Goal: Information Seeking & Learning: Check status

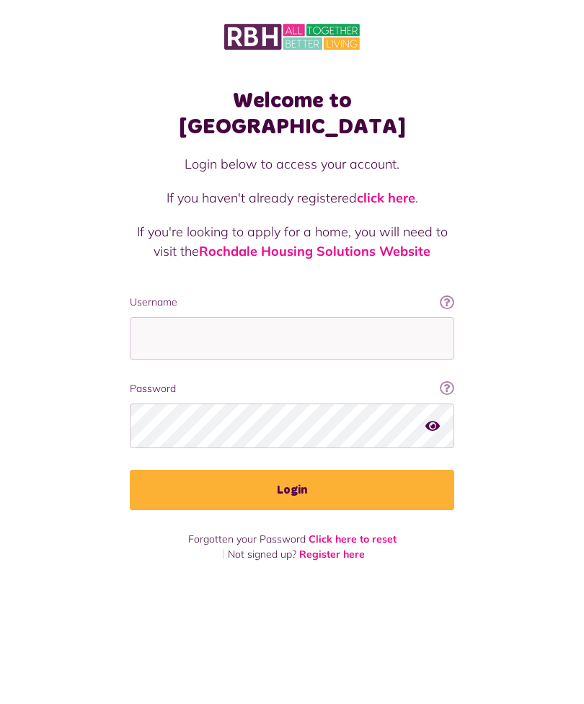
scroll to position [46, 0]
type input "**********"
click at [292, 470] on button "Login" at bounding box center [292, 490] width 324 height 40
click at [314, 470] on button "Login" at bounding box center [292, 490] width 324 height 40
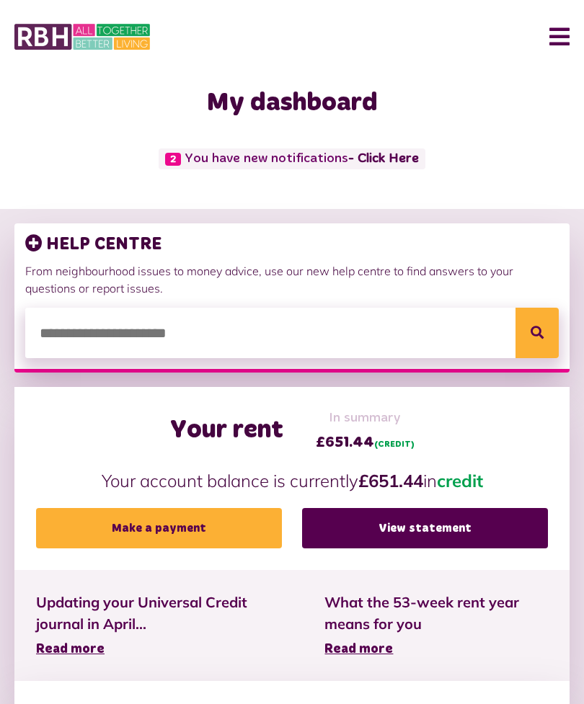
click at [412, 527] on link "View statement" at bounding box center [425, 528] width 246 height 40
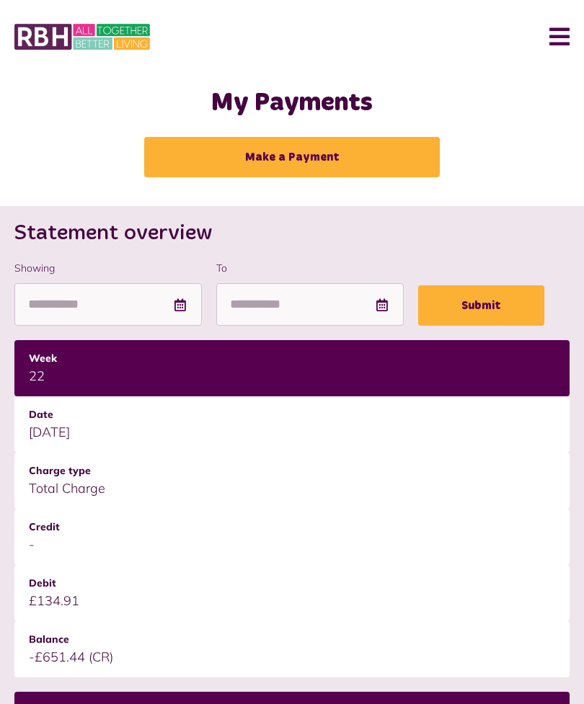
click at [555, 31] on button "Menu" at bounding box center [553, 36] width 31 height 45
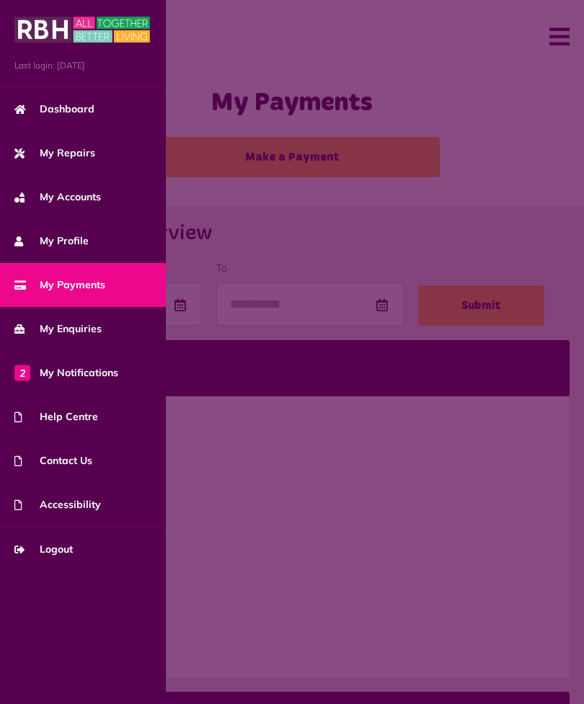
click at [86, 380] on link "2 My Notifications" at bounding box center [83, 373] width 166 height 44
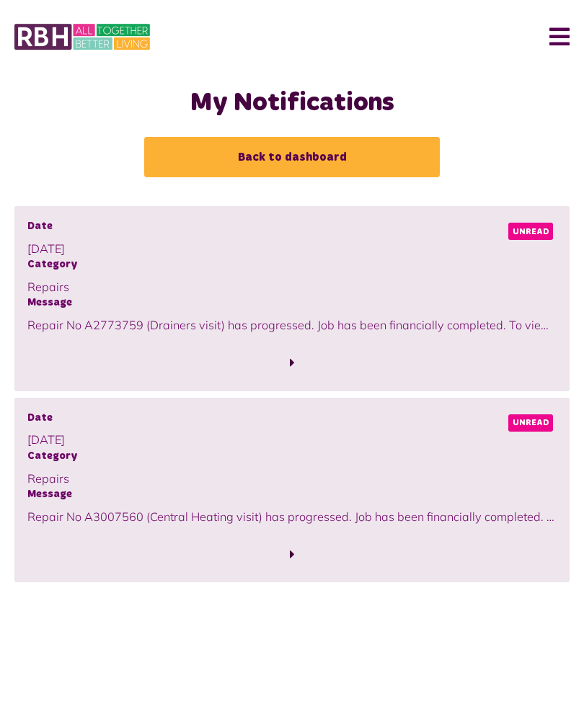
click at [101, 369] on span at bounding box center [291, 362] width 529 height 19
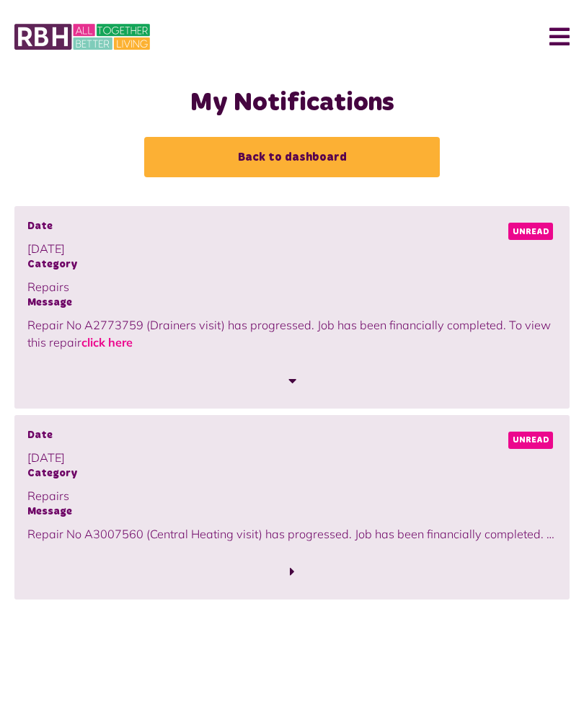
click at [117, 341] on link "click here" at bounding box center [106, 342] width 51 height 14
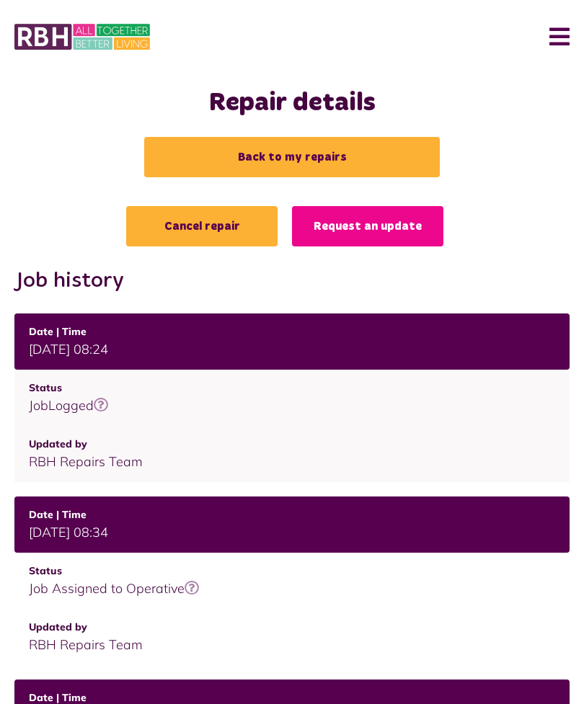
click at [311, 152] on link "Back to my repairs" at bounding box center [291, 157] width 295 height 40
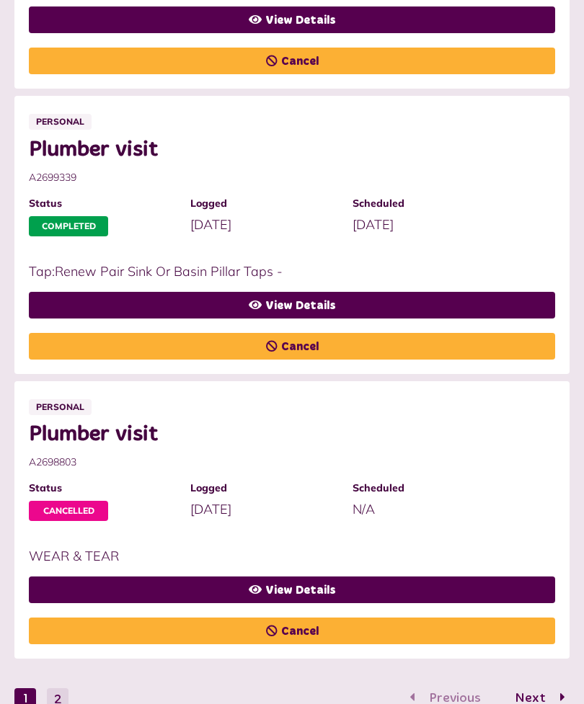
scroll to position [1410, 0]
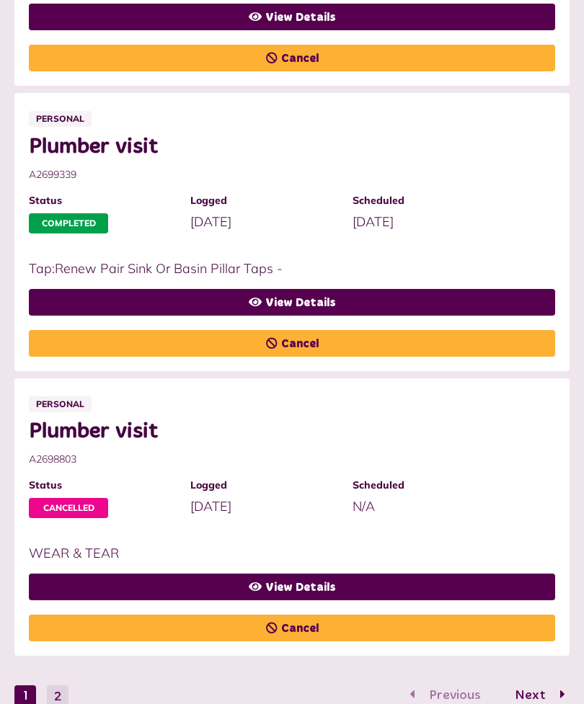
click at [544, 698] on span "Next" at bounding box center [530, 695] width 53 height 13
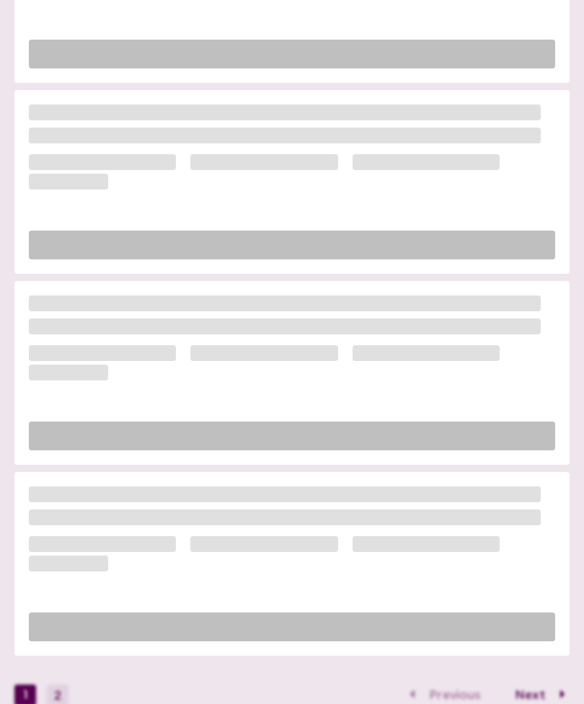
scroll to position [270, 0]
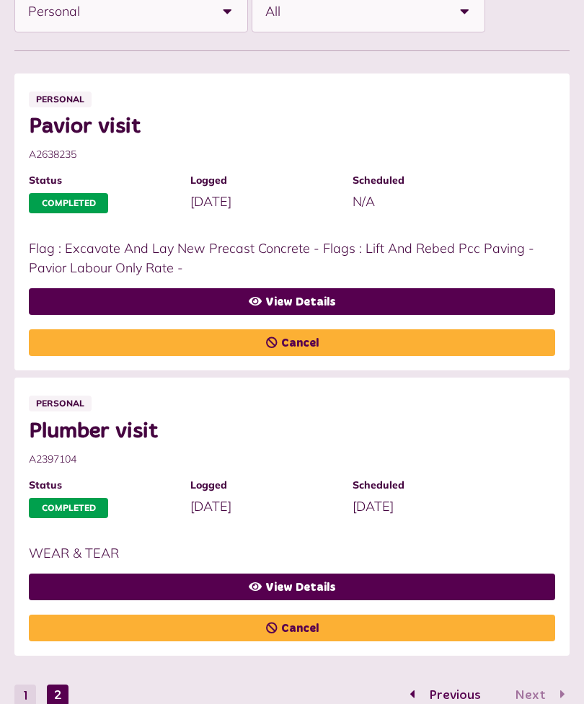
click at [341, 583] on link "View Details" at bounding box center [292, 587] width 526 height 27
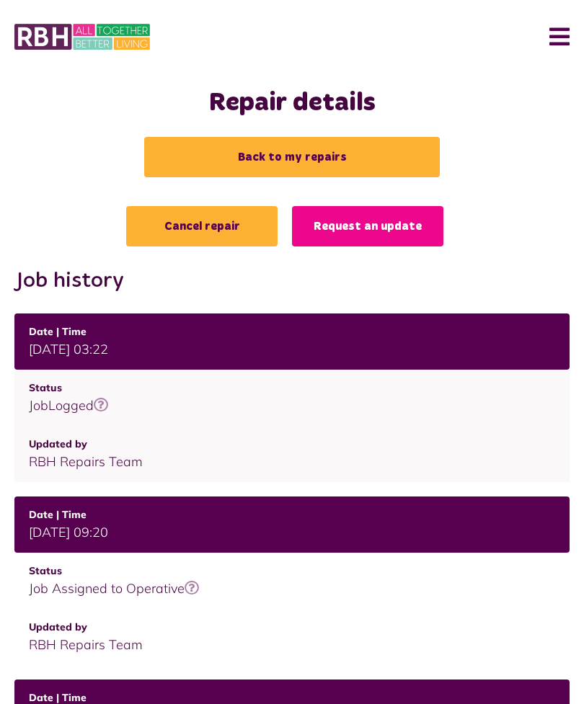
click at [314, 150] on link "Back to my repairs" at bounding box center [291, 157] width 295 height 40
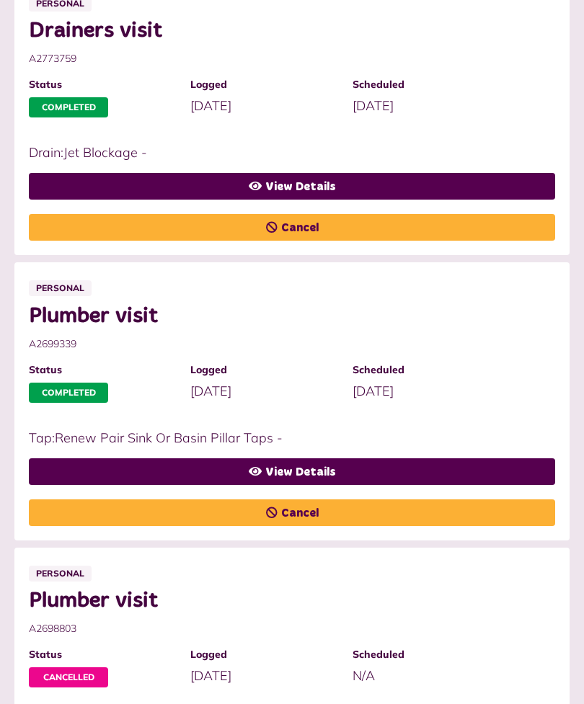
scroll to position [1410, 0]
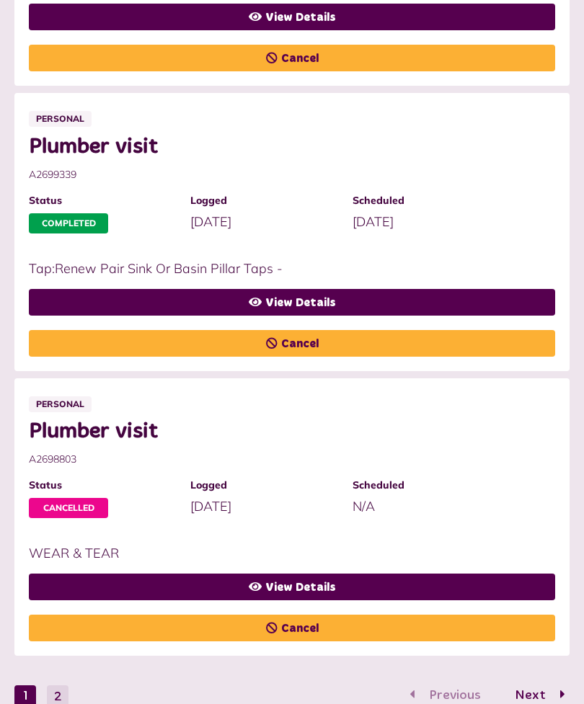
click at [545, 700] on span "Next" at bounding box center [530, 695] width 53 height 13
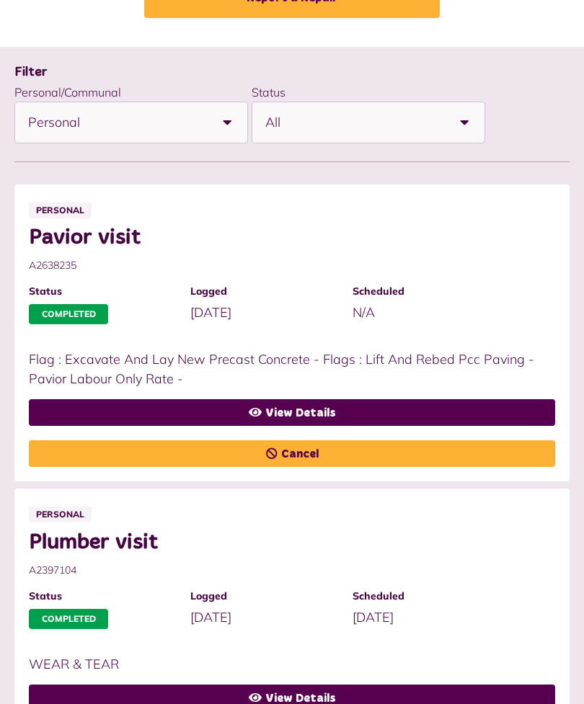
scroll to position [159, 0]
click at [327, 400] on link "View Details" at bounding box center [292, 413] width 526 height 27
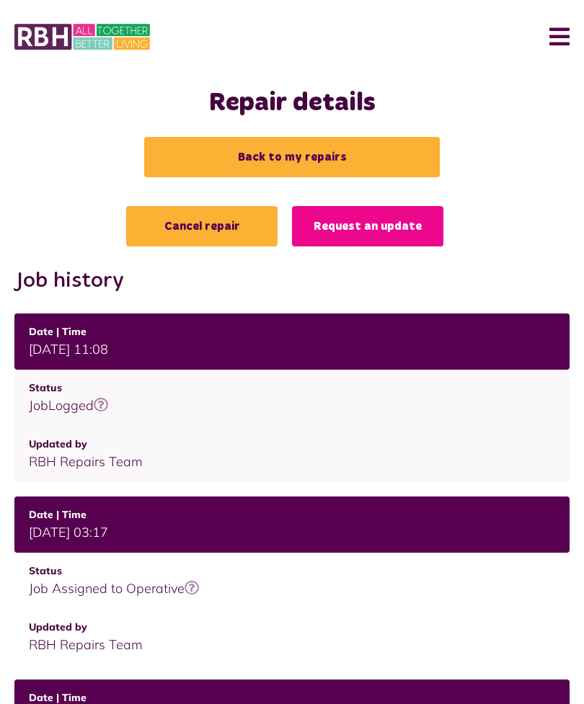
click at [312, 150] on link "Back to my repairs" at bounding box center [291, 157] width 295 height 40
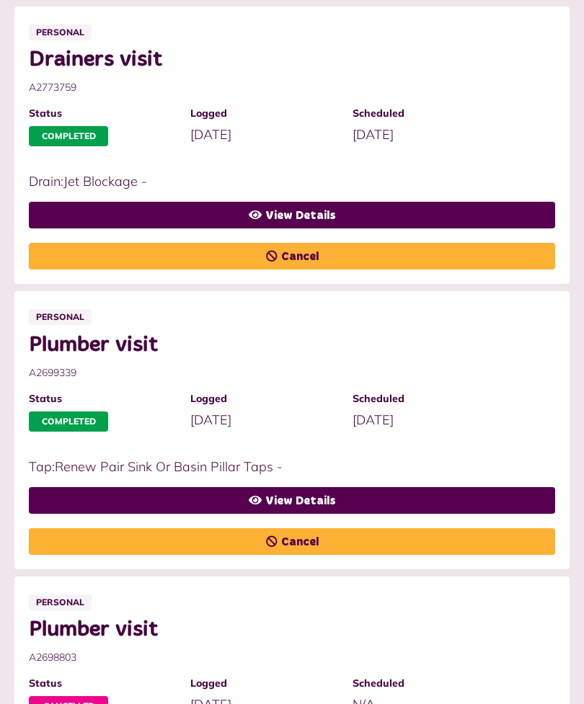
scroll to position [1410, 0]
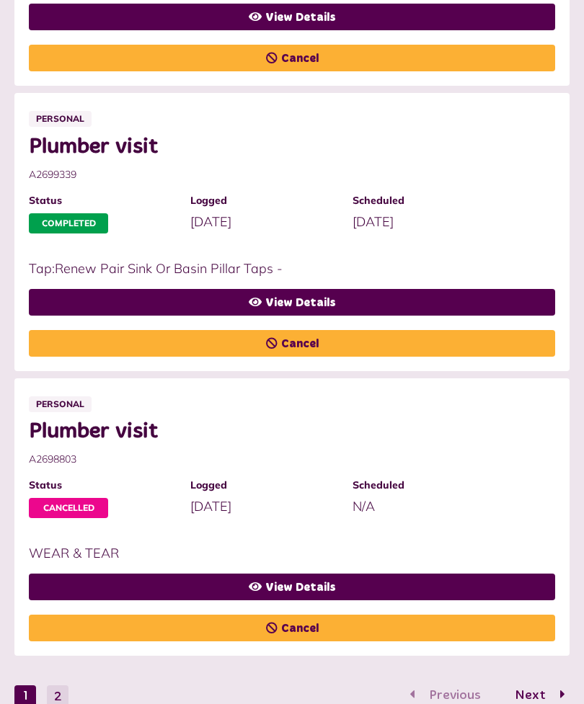
click at [319, 579] on link "View Details" at bounding box center [292, 587] width 526 height 27
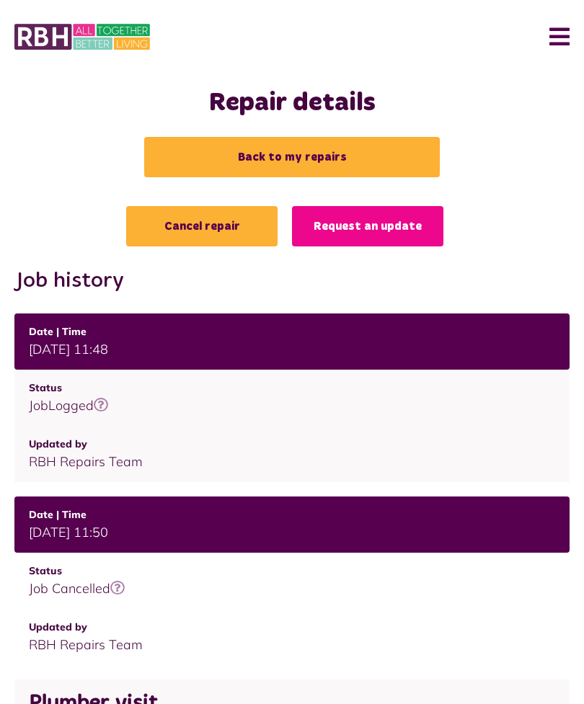
click at [313, 147] on link "Back to my repairs" at bounding box center [291, 157] width 295 height 40
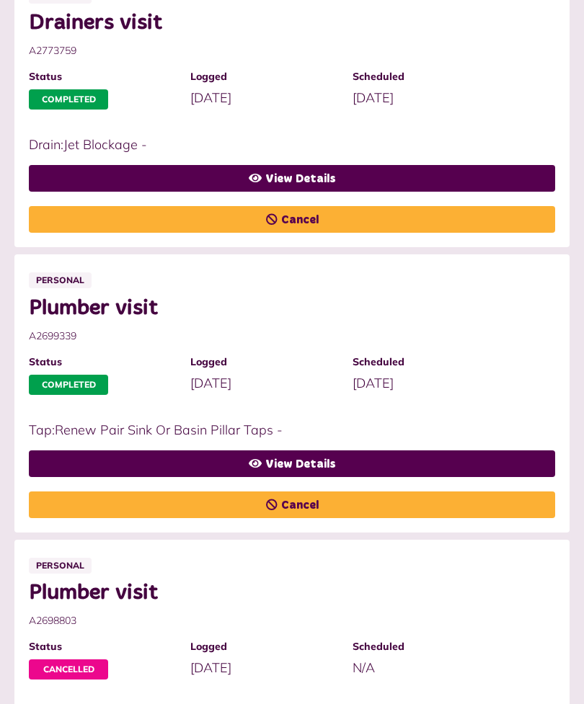
scroll to position [1248, 0]
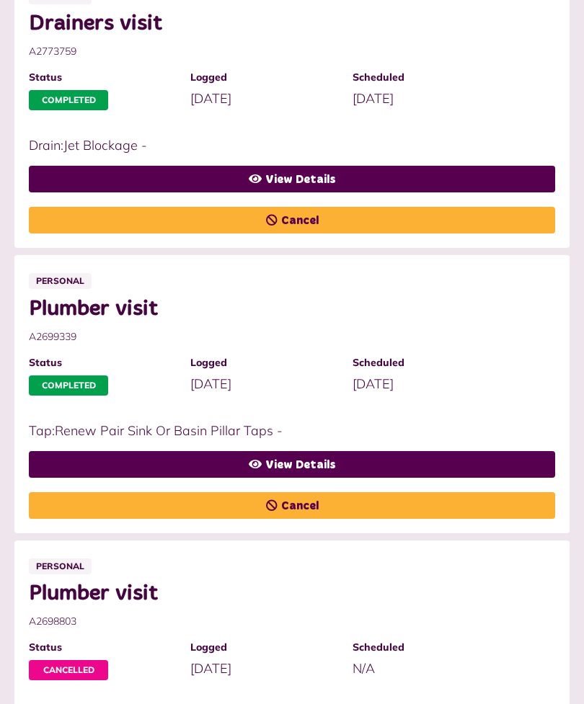
click at [339, 455] on link "View Details" at bounding box center [292, 464] width 526 height 27
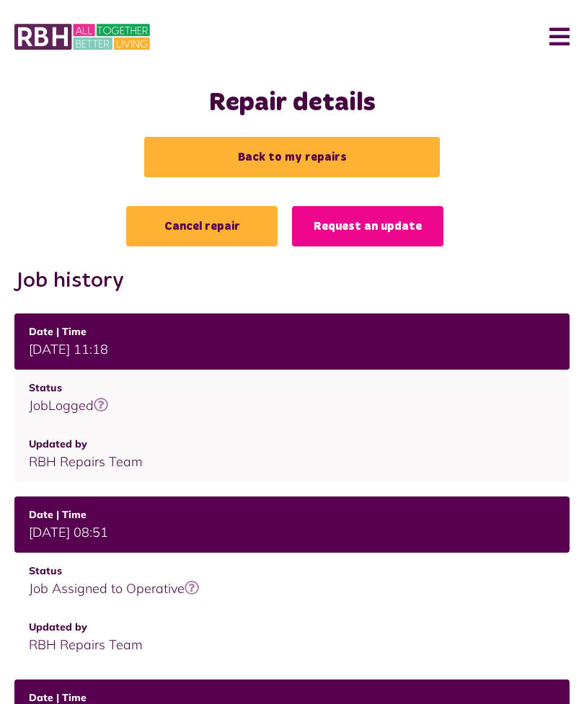
click at [326, 156] on link "Back to my repairs" at bounding box center [291, 157] width 295 height 40
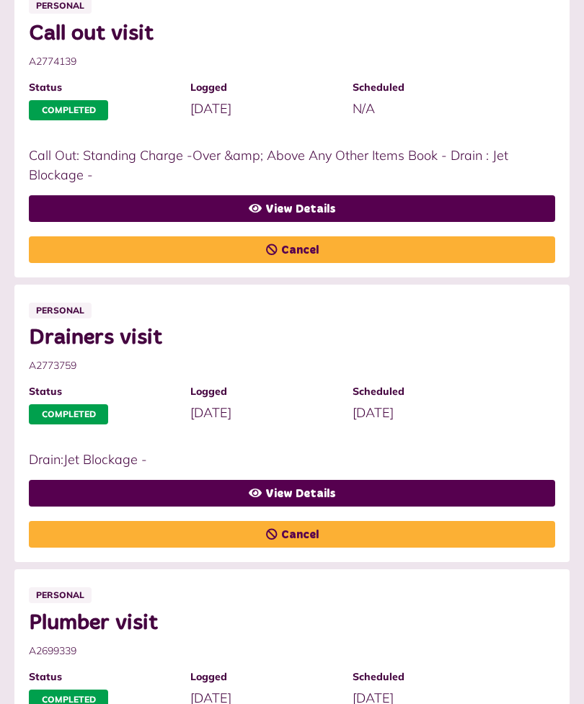
scroll to position [933, 0]
click at [351, 488] on link "View Details" at bounding box center [292, 494] width 526 height 27
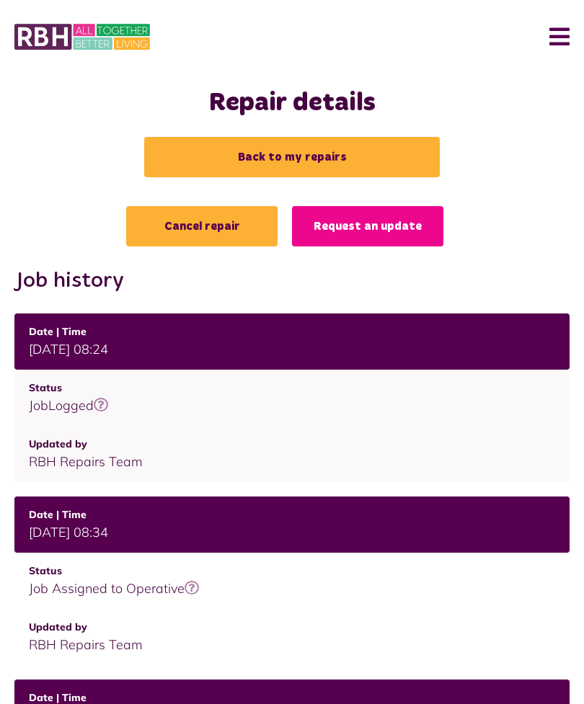
click at [331, 148] on link "Back to my repairs" at bounding box center [291, 157] width 295 height 40
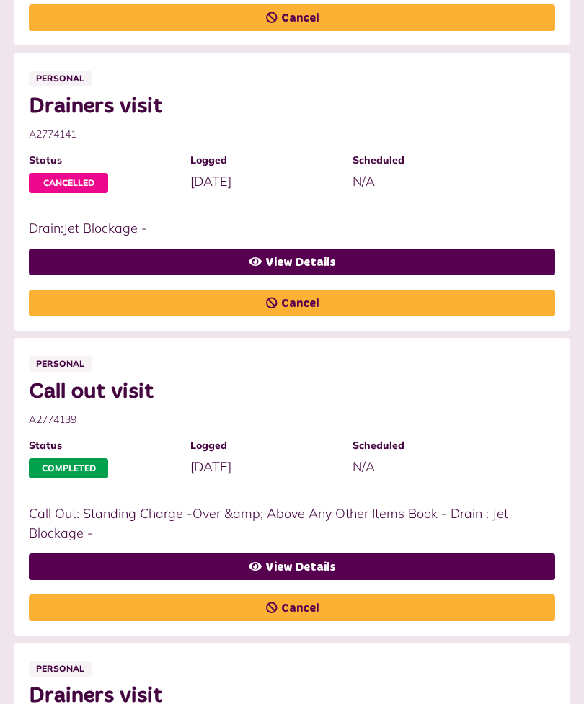
scroll to position [562, 0]
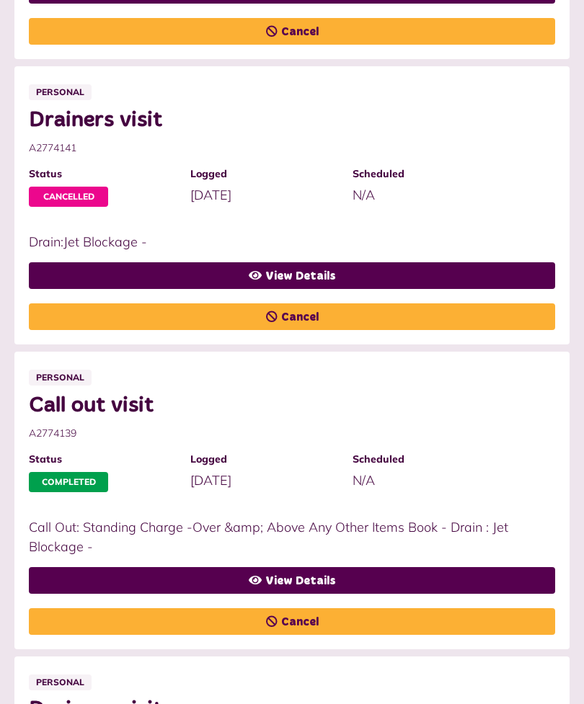
click at [326, 573] on link "View Details" at bounding box center [292, 580] width 526 height 27
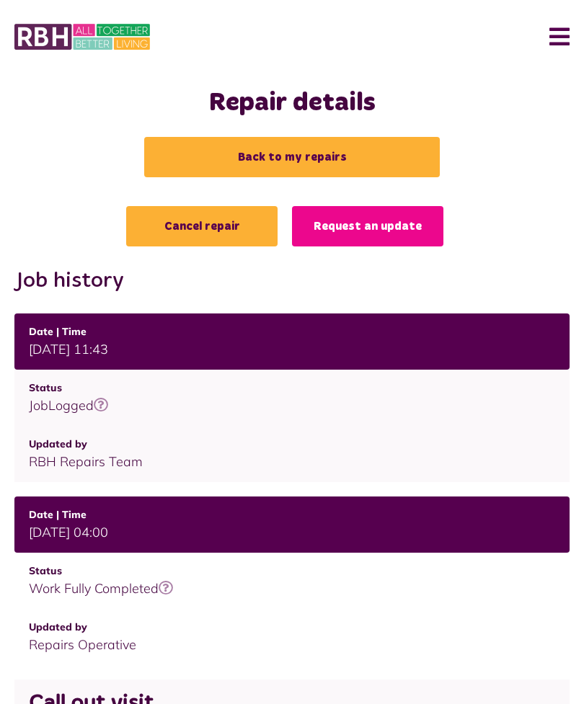
click at [294, 152] on link "Back to my repairs" at bounding box center [291, 157] width 295 height 40
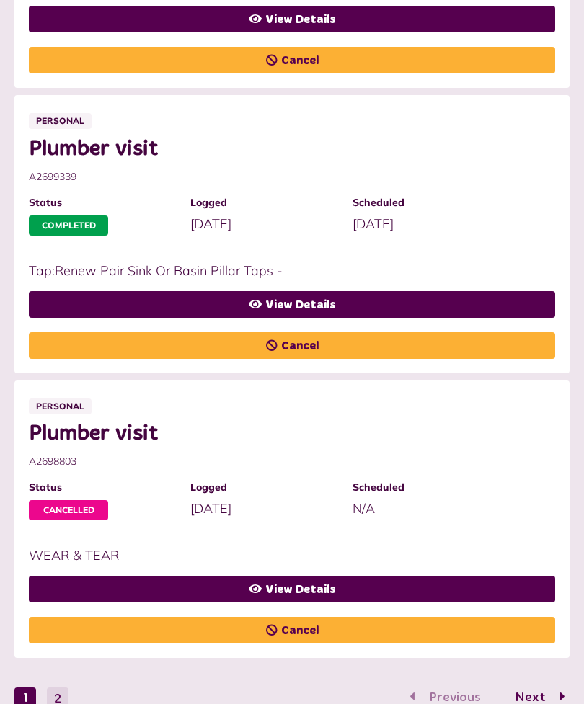
scroll to position [1410, 0]
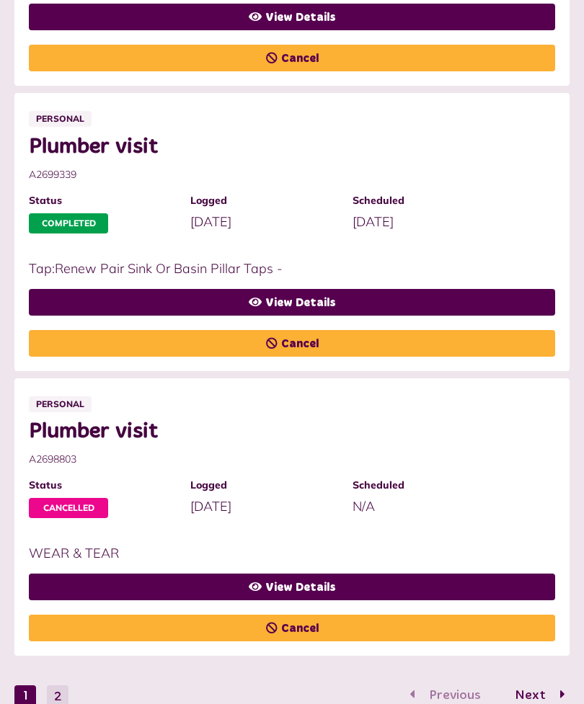
click at [552, 695] on span "Next" at bounding box center [530, 695] width 53 height 13
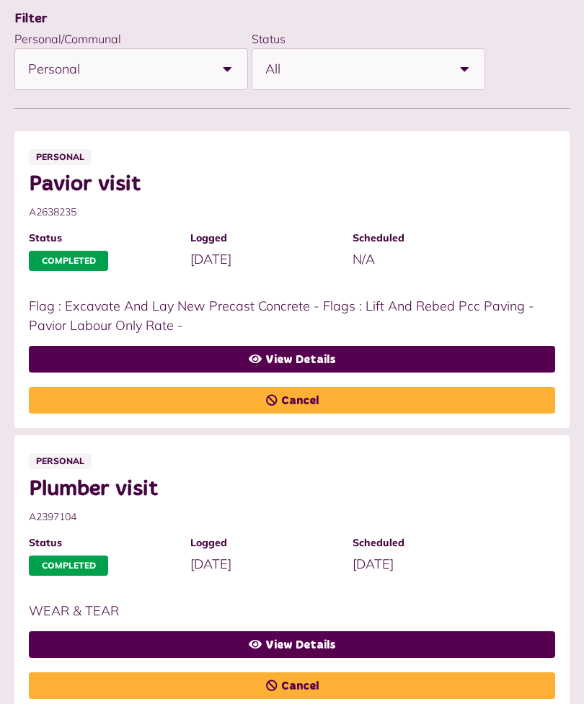
scroll to position [270, 0]
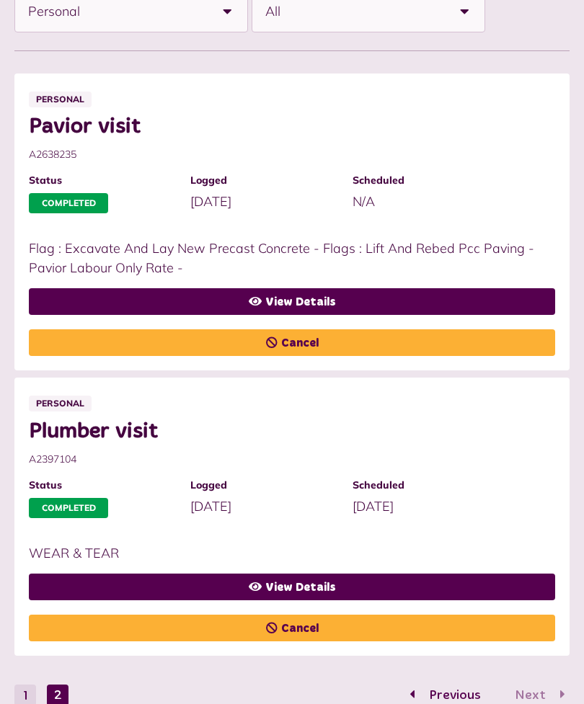
click at [425, 693] on span "Previous" at bounding box center [454, 695] width 73 height 13
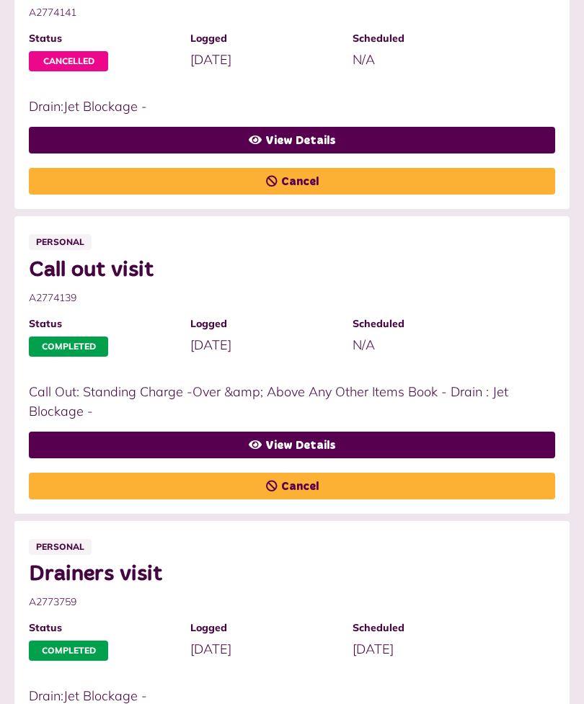
scroll to position [633, 0]
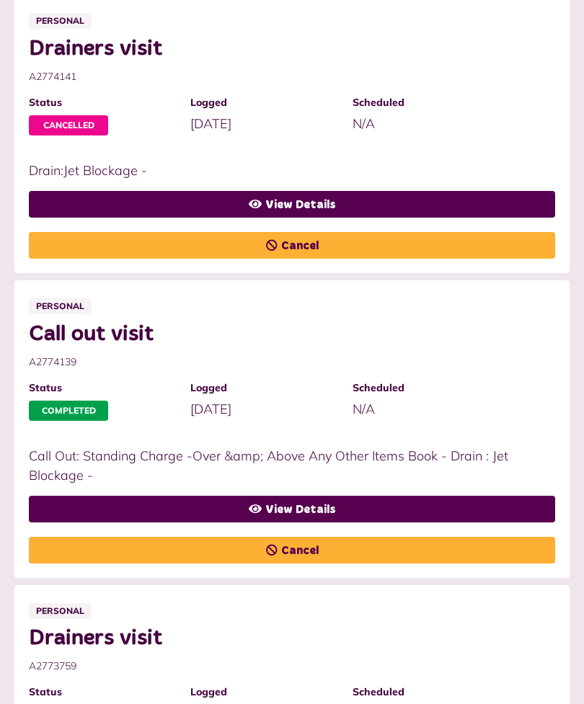
click at [321, 506] on link "View Details" at bounding box center [292, 509] width 526 height 27
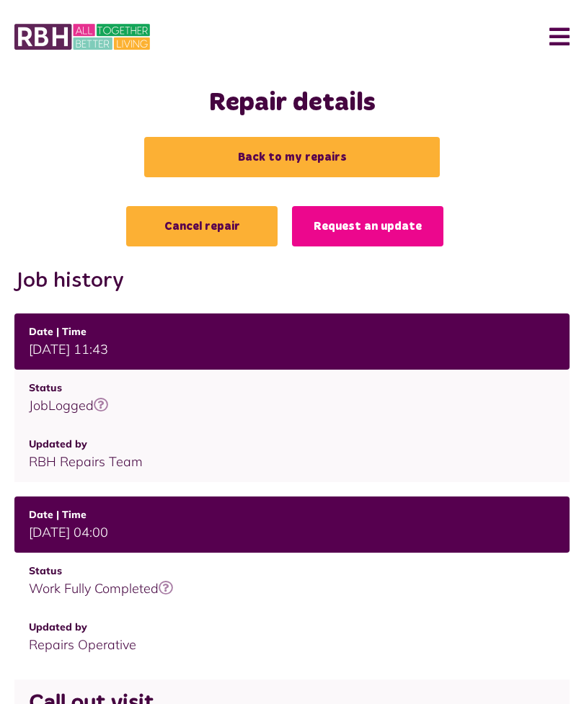
click at [313, 148] on link "Back to my repairs" at bounding box center [291, 157] width 295 height 40
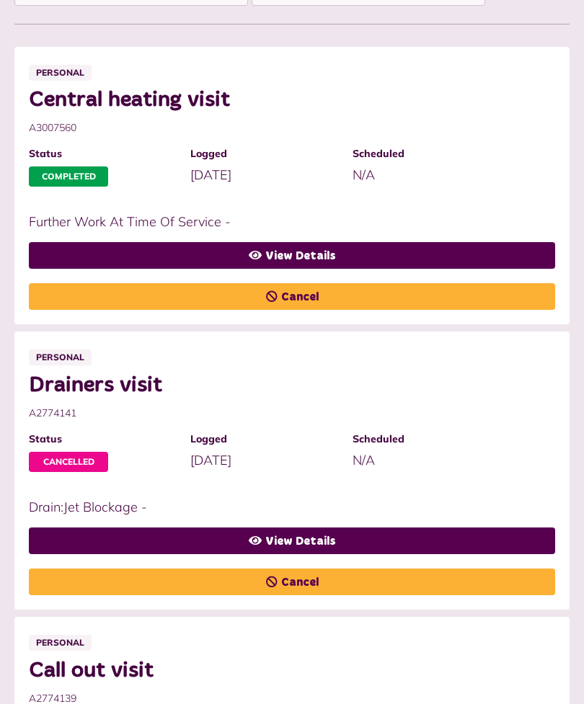
scroll to position [275, 0]
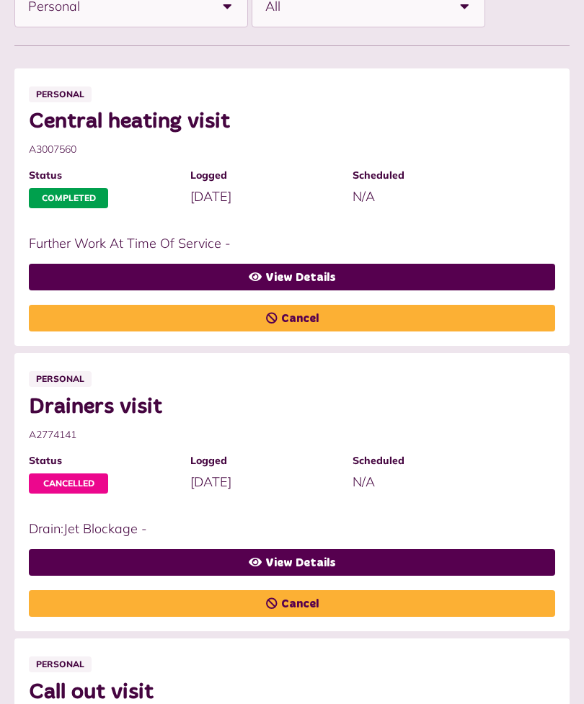
click at [331, 558] on link "View Details" at bounding box center [292, 563] width 526 height 27
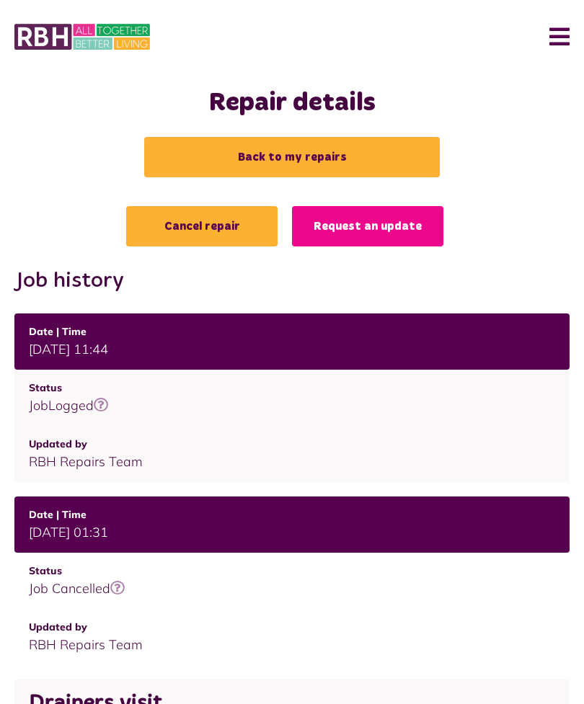
click at [320, 153] on link "Back to my repairs" at bounding box center [291, 157] width 295 height 40
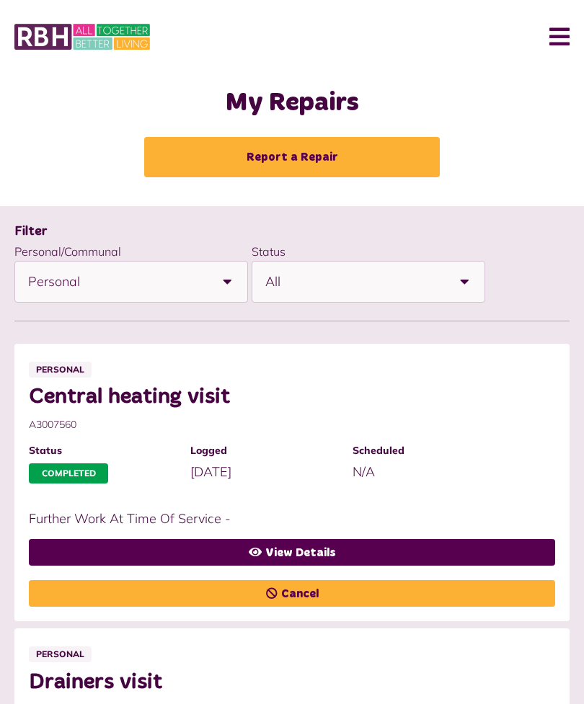
click at [340, 543] on link "View Details" at bounding box center [292, 552] width 526 height 27
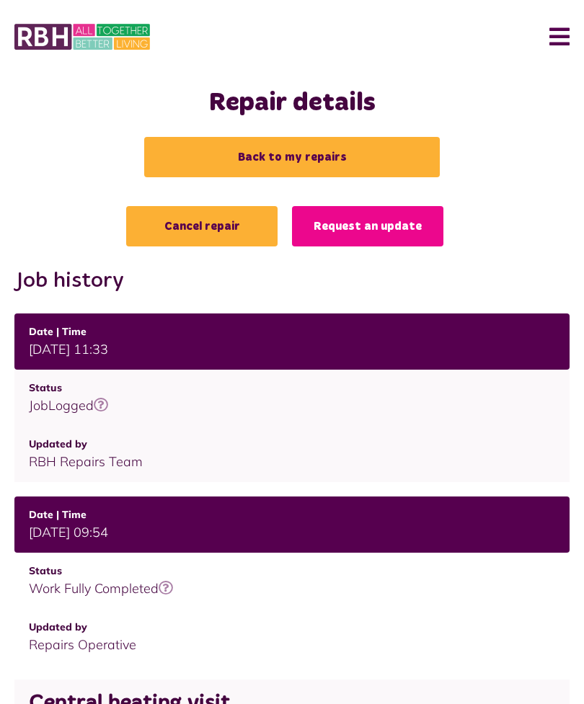
click at [290, 150] on link "Back to my repairs" at bounding box center [291, 157] width 295 height 40
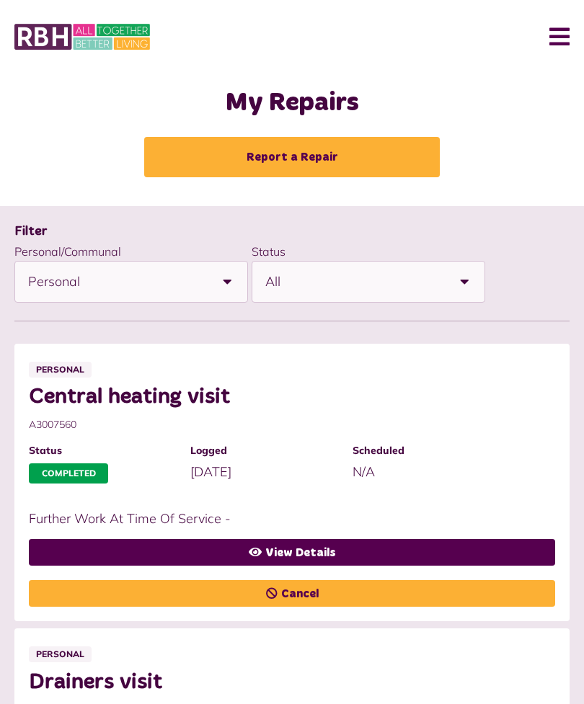
click at [557, 36] on button "Menu" at bounding box center [553, 36] width 31 height 45
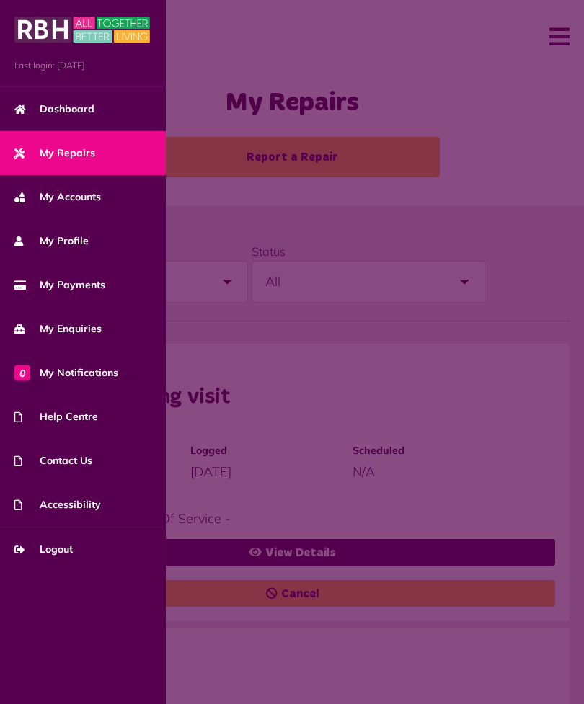
click at [84, 104] on span "Dashboard" at bounding box center [54, 109] width 80 height 15
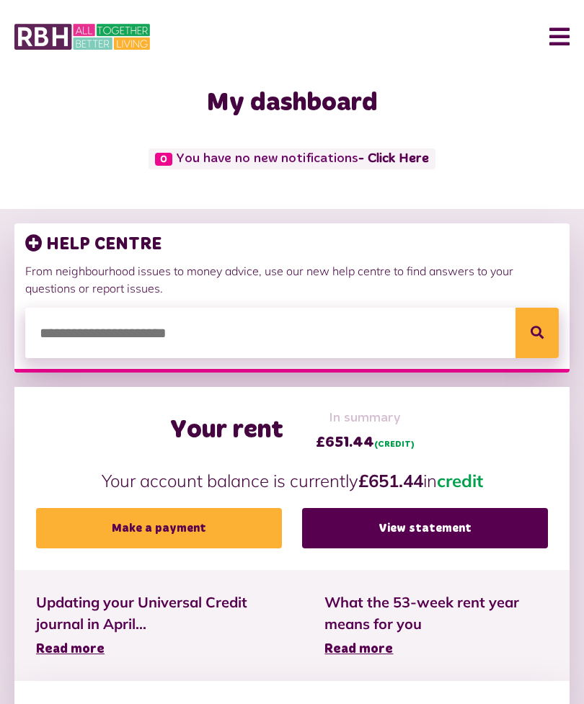
click at [564, 35] on button "Menu" at bounding box center [553, 36] width 31 height 45
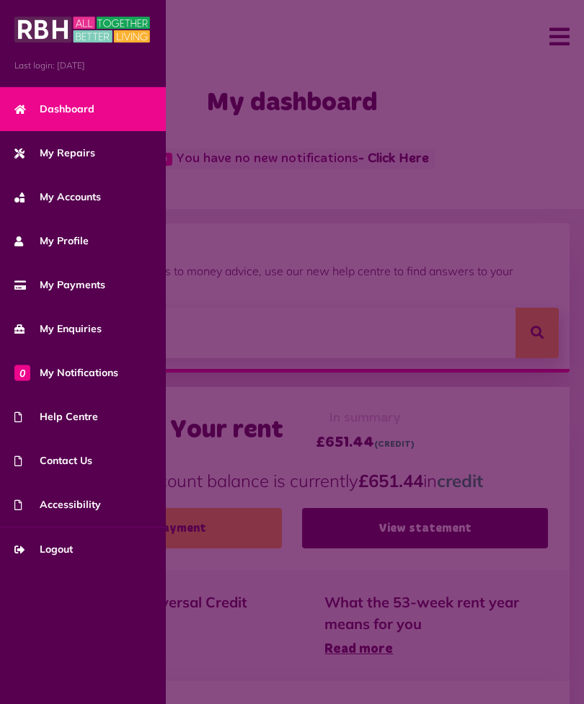
click at [68, 550] on span "Logout" at bounding box center [43, 549] width 58 height 15
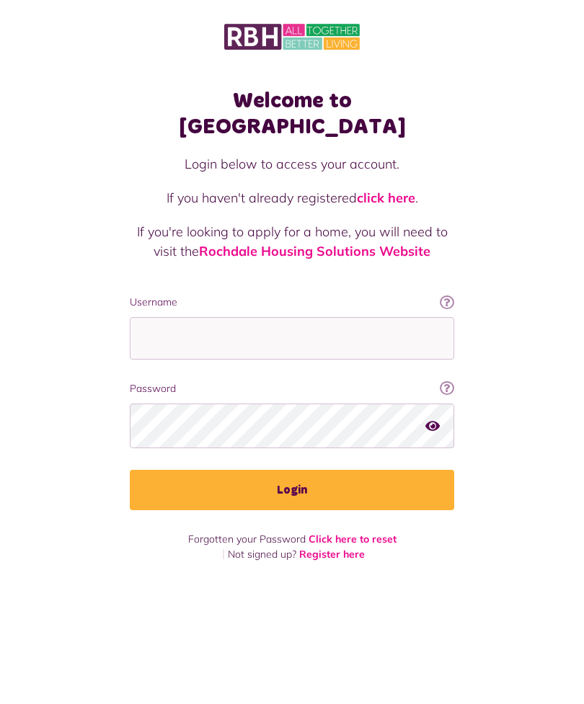
click at [514, 279] on div "Welcome to [GEOGRAPHIC_DATA] Login below to access your account. If you haven't…" at bounding box center [292, 292] width 584 height 584
